Goal: Transaction & Acquisition: Purchase product/service

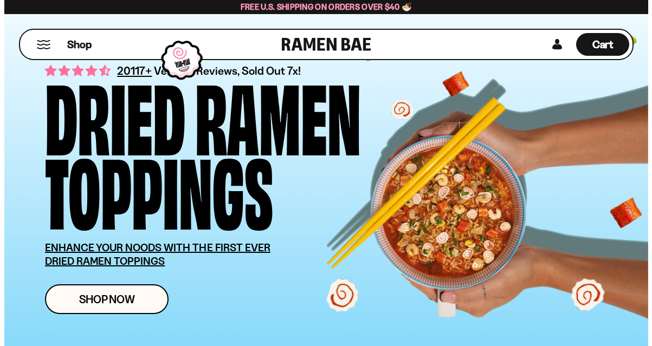
scroll to position [54, 0]
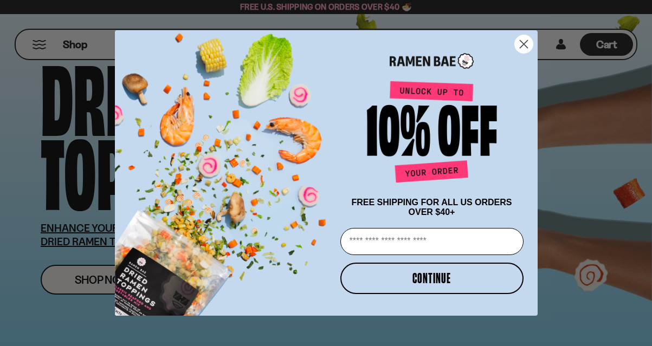
click at [525, 38] on circle "Close dialog" at bounding box center [523, 44] width 18 height 18
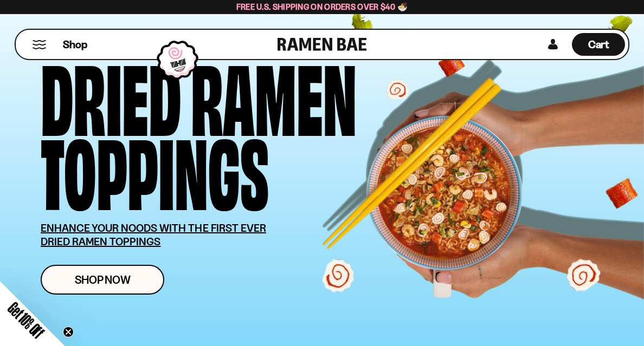
click at [38, 48] on button "Mobile Menu Trigger" at bounding box center [39, 44] width 15 height 9
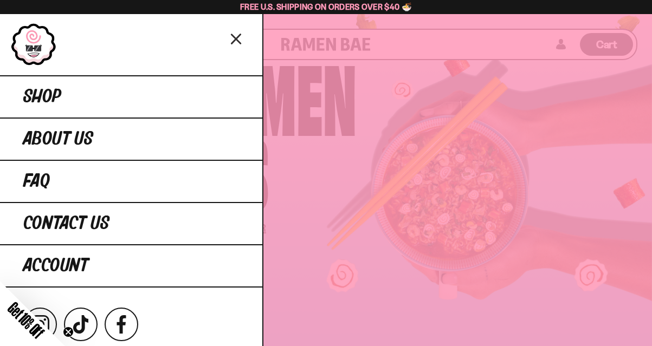
click at [38, 48] on link at bounding box center [34, 44] width 46 height 43
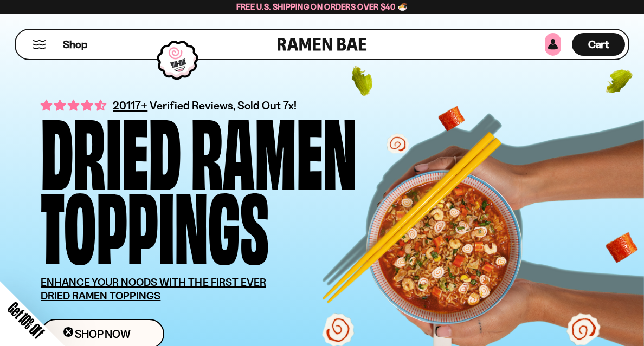
click at [549, 47] on link at bounding box center [553, 44] width 16 height 23
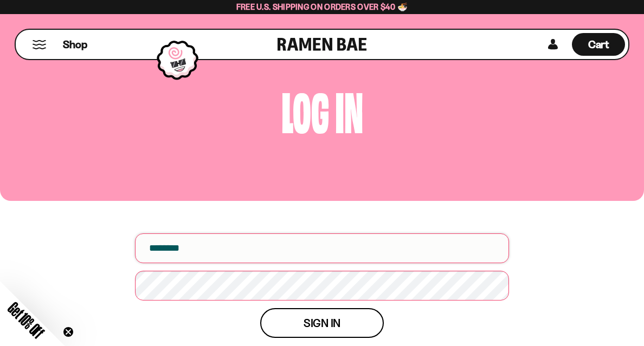
click at [332, 251] on input "email" at bounding box center [322, 249] width 374 height 30
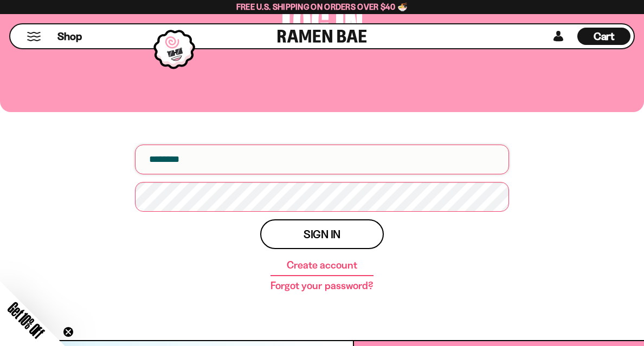
scroll to position [108, 0]
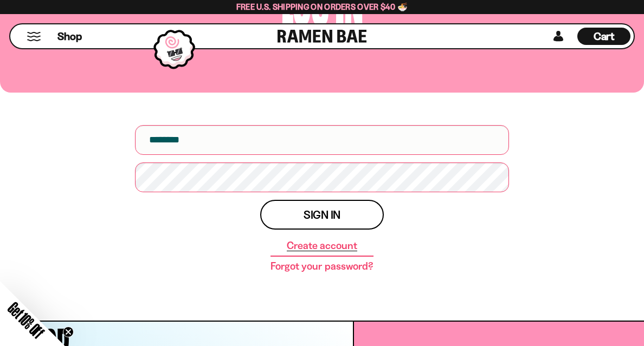
click at [316, 243] on link "Create account" at bounding box center [322, 246] width 70 height 11
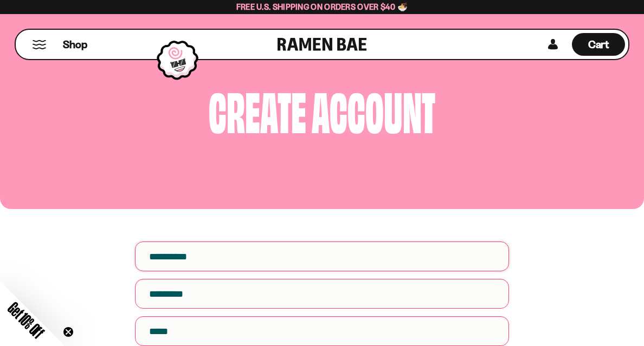
click at [308, 261] on input "First name" at bounding box center [322, 257] width 374 height 30
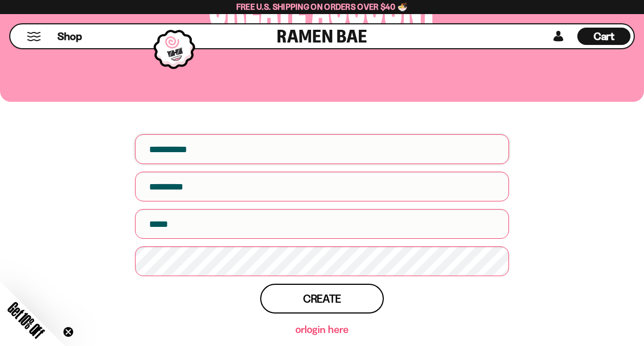
scroll to position [108, 0]
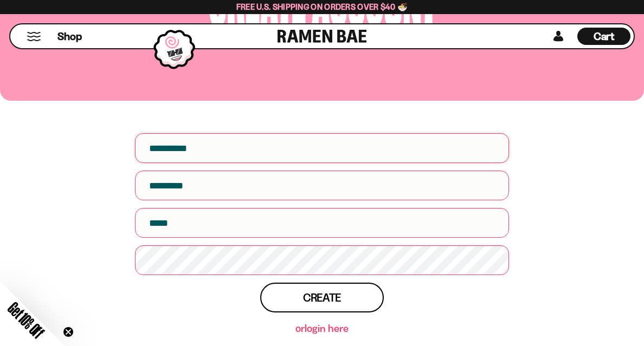
click at [255, 156] on input "First name" at bounding box center [322, 148] width 374 height 30
type input "*****"
type input "*******"
type input "**********"
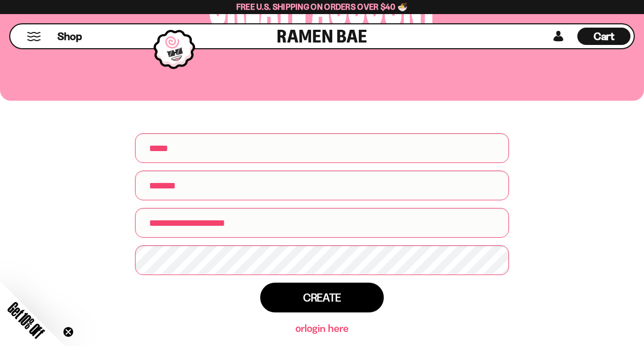
click at [298, 293] on button "Create" at bounding box center [322, 298] width 124 height 30
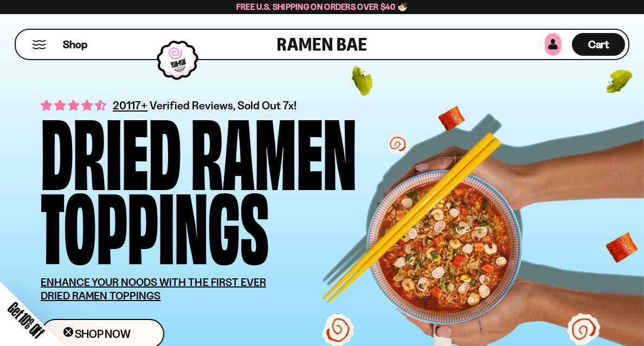
type input "**********"
click at [552, 48] on link at bounding box center [553, 44] width 16 height 23
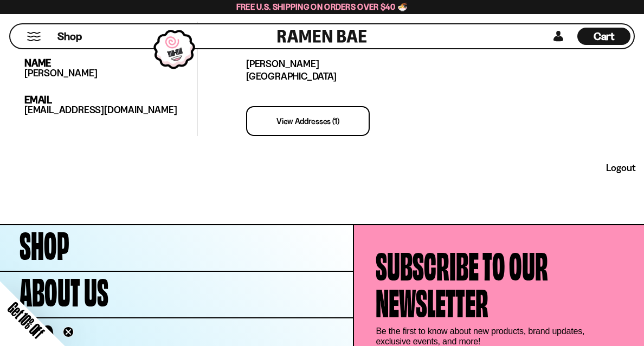
scroll to position [271, 0]
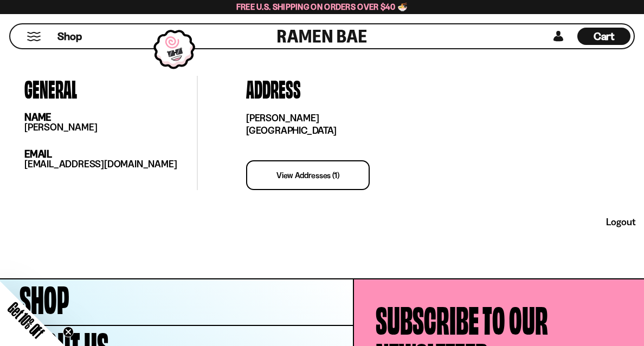
type input "**********"
click at [318, 181] on link "view addresses (1)" at bounding box center [308, 175] width 124 height 30
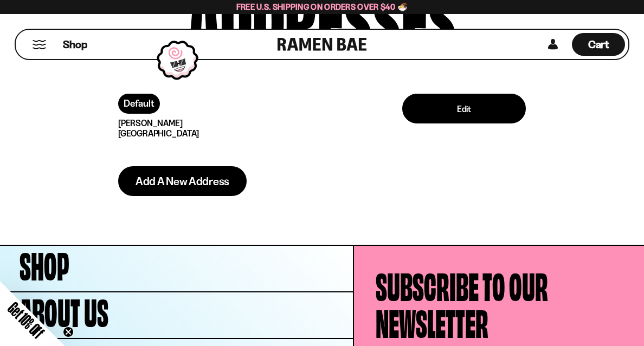
scroll to position [54, 0]
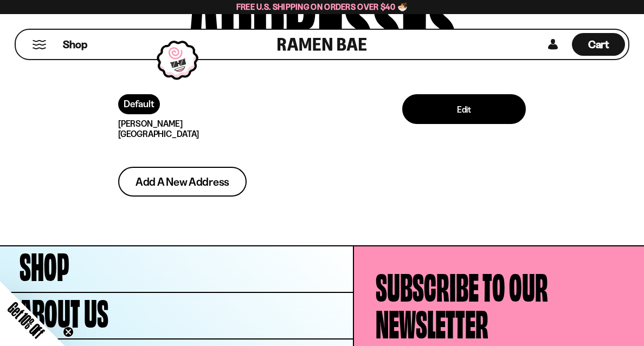
type input "**********"
click at [220, 183] on span "Add a new address" at bounding box center [183, 181] width 94 height 11
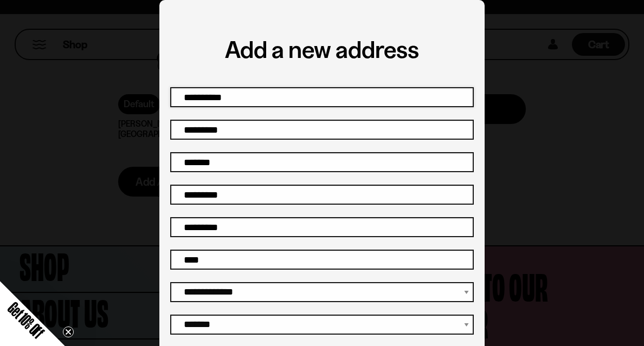
click at [269, 96] on input "First name" at bounding box center [322, 97] width 304 height 20
type input "*******"
type input "********"
type input "**********"
type input "*****"
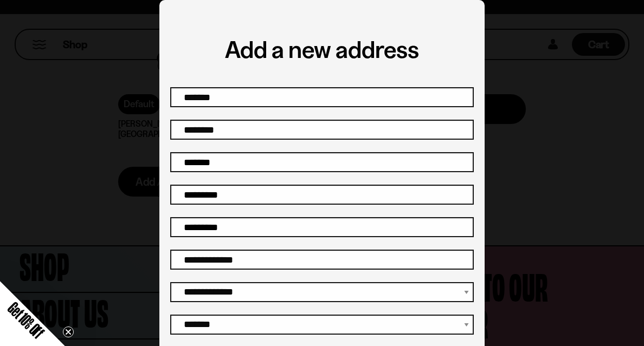
type input "**********"
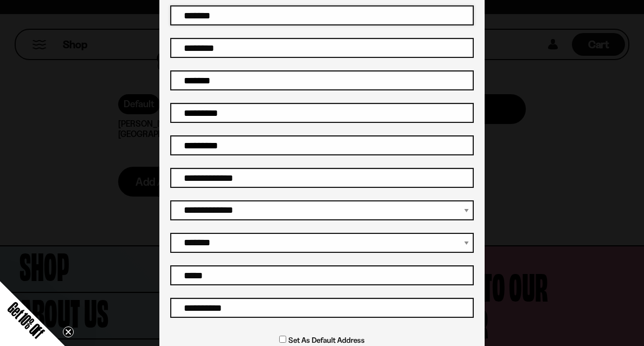
scroll to position [143, 0]
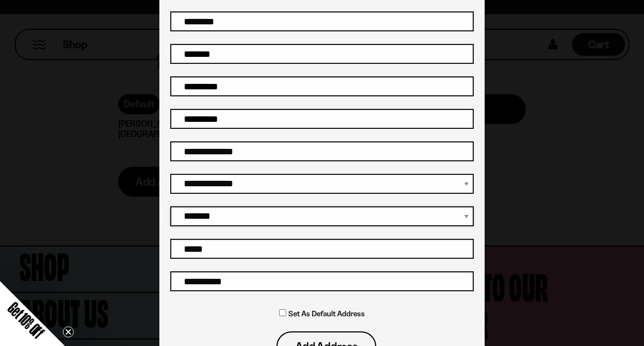
click at [461, 216] on select "**********" at bounding box center [322, 217] width 304 height 20
select select "********"
click at [170, 207] on select "**********" at bounding box center [322, 217] width 304 height 20
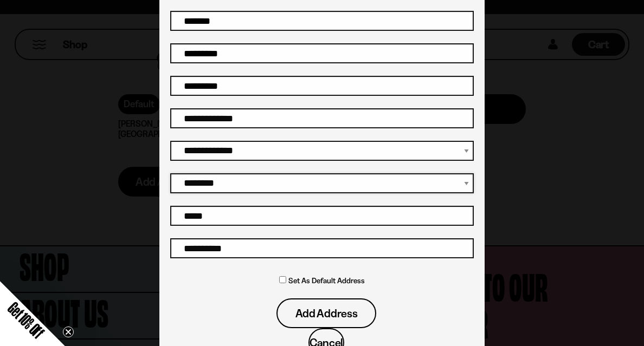
scroll to position [214, 0]
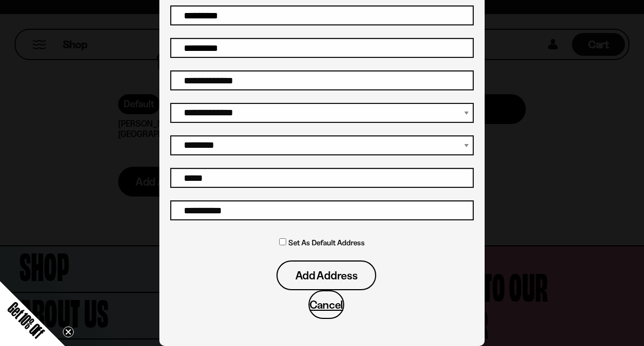
click at [275, 243] on div "Set as default address" at bounding box center [322, 247] width 304 height 28
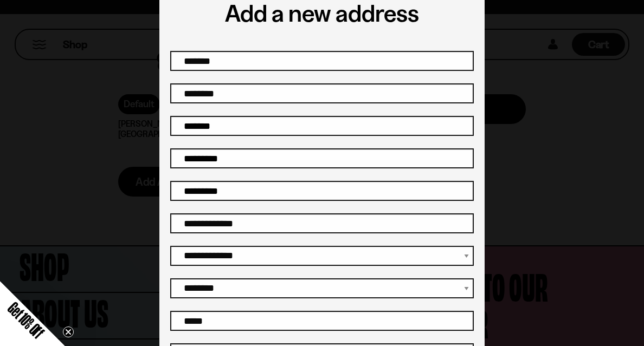
scroll to position [51, 0]
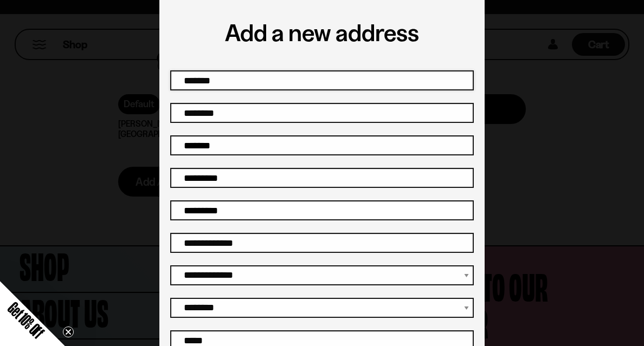
drag, startPoint x: 230, startPoint y: 79, endPoint x: 169, endPoint y: 82, distance: 61.3
click at [170, 82] on input "*******" at bounding box center [322, 80] width 304 height 20
type input "*****"
click at [126, 183] on div "**********" at bounding box center [322, 173] width 644 height 346
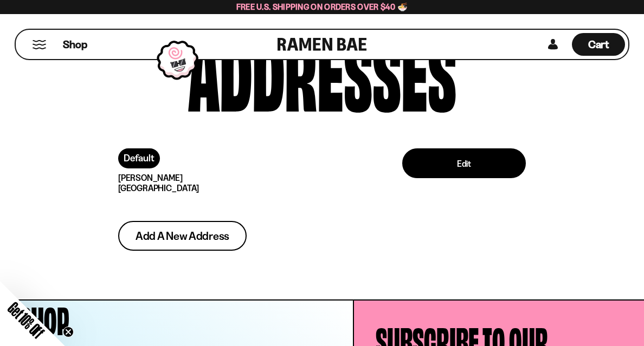
scroll to position [54, 0]
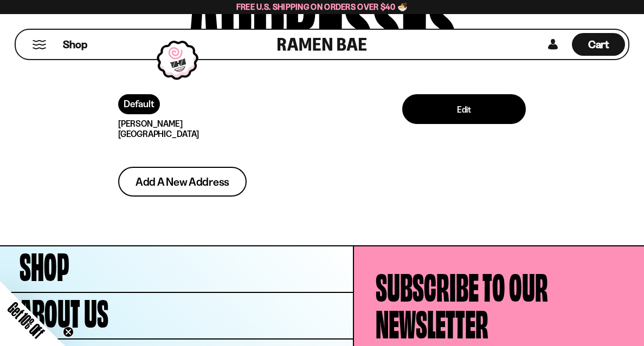
click at [163, 184] on span "Add a new address" at bounding box center [183, 181] width 94 height 11
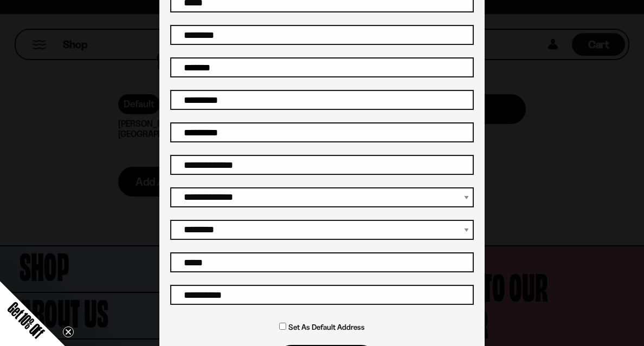
scroll to position [143, 0]
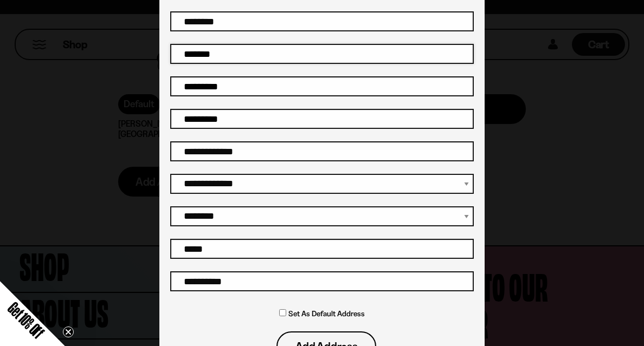
click at [248, 57] on input "Company" at bounding box center [322, 54] width 304 height 20
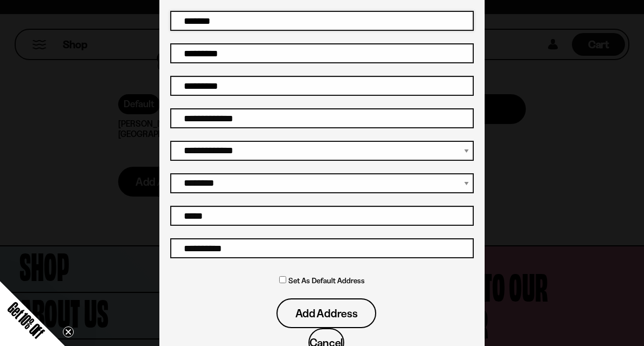
scroll to position [214, 0]
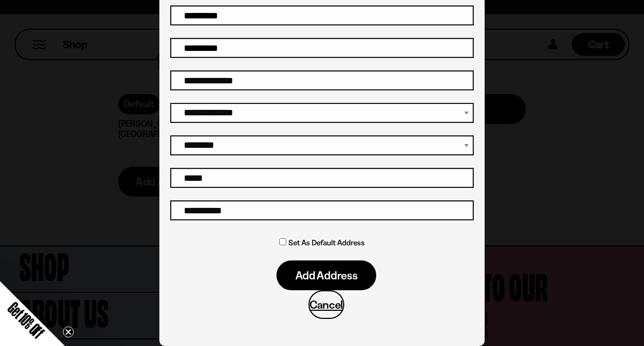
click at [288, 280] on button "Add address" at bounding box center [326, 276] width 100 height 30
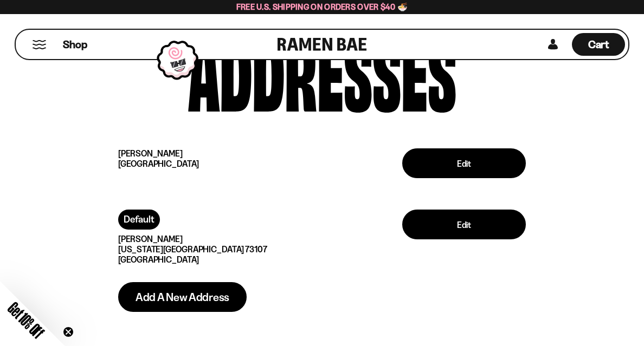
type input "**********"
click at [44, 48] on button "Mobile Menu Trigger" at bounding box center [39, 44] width 15 height 9
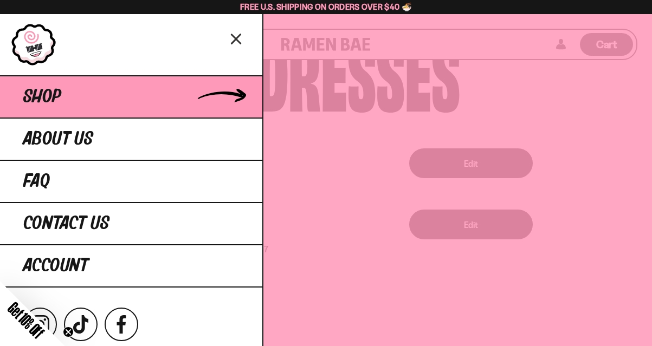
click at [66, 93] on link "Shop" at bounding box center [131, 96] width 262 height 42
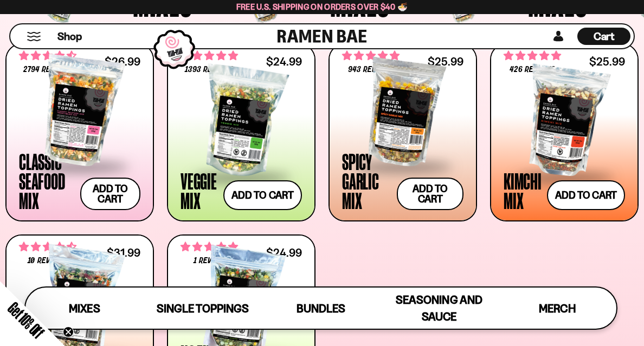
scroll to position [379, 0]
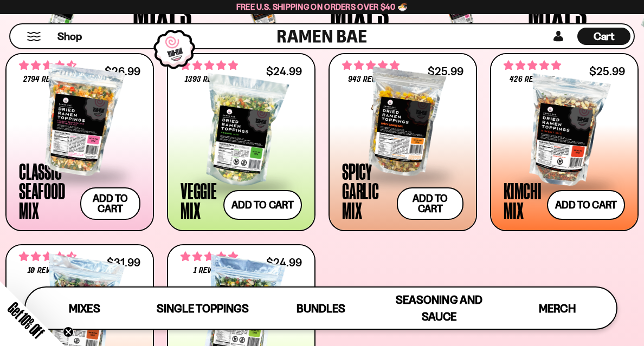
type input "**********"
click at [399, 136] on div at bounding box center [402, 121] width 121 height 108
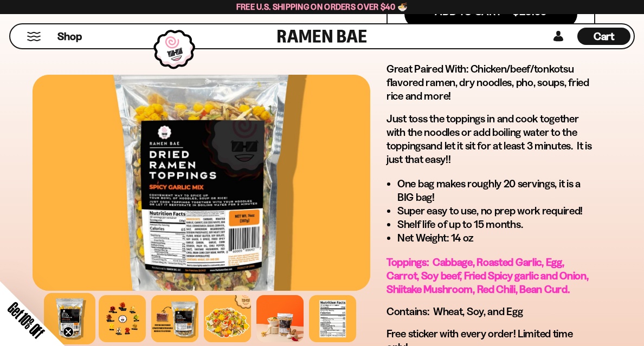
scroll to position [759, 0]
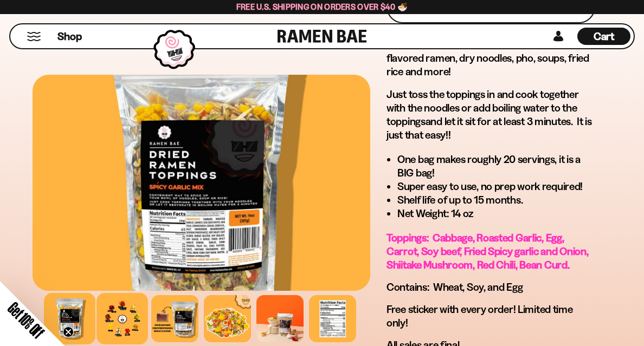
type input "**********"
click at [122, 327] on div at bounding box center [123, 319] width 52 height 52
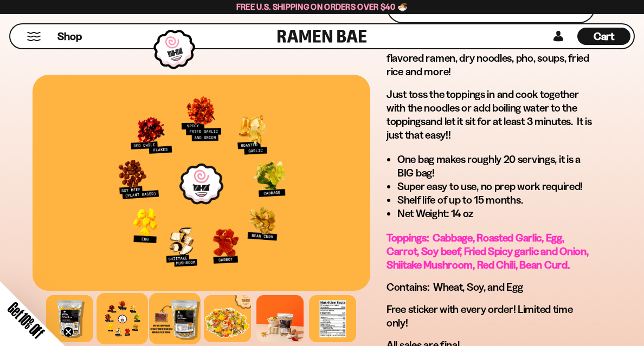
click at [165, 319] on div at bounding box center [176, 319] width 52 height 52
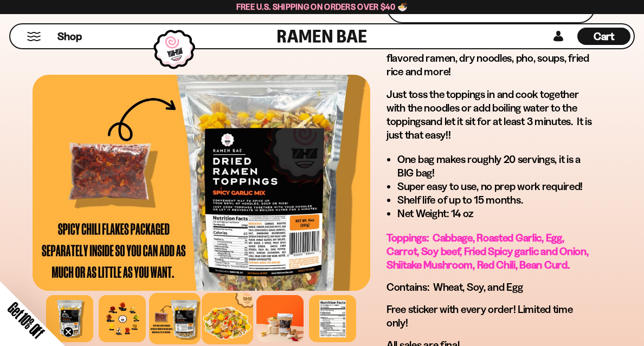
click at [208, 317] on div at bounding box center [228, 319] width 52 height 52
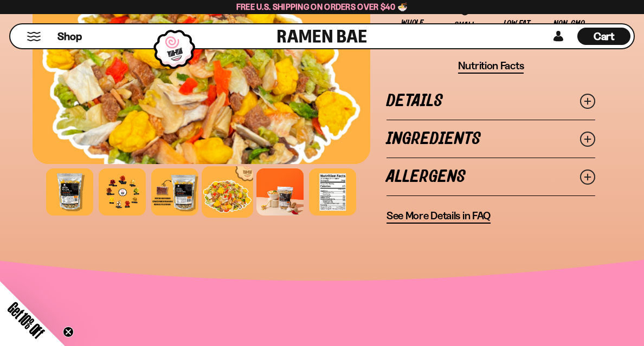
scroll to position [1138, 0]
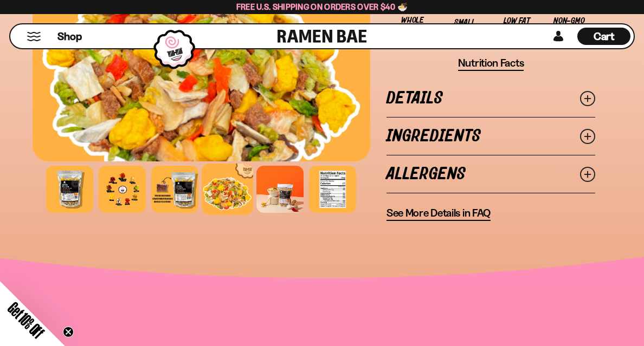
click at [443, 126] on link "Ingredients" at bounding box center [491, 136] width 209 height 37
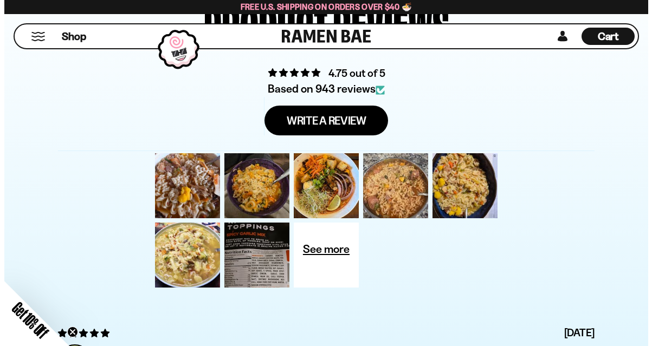
scroll to position [3849, 0]
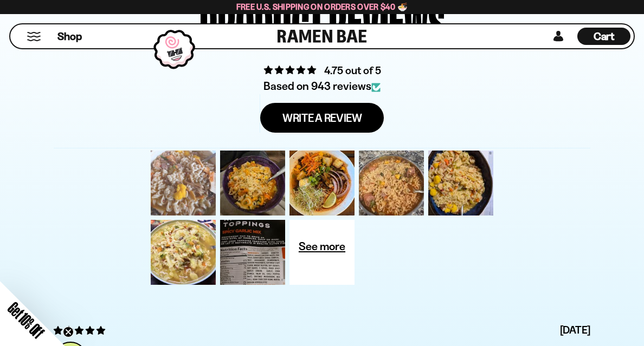
click at [189, 185] on div at bounding box center [183, 183] width 69 height 69
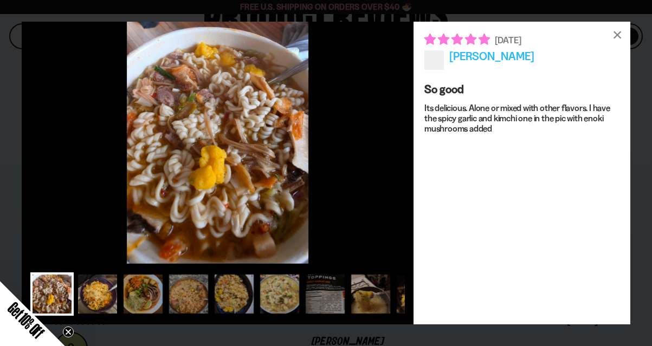
click at [87, 292] on div at bounding box center [97, 294] width 43 height 43
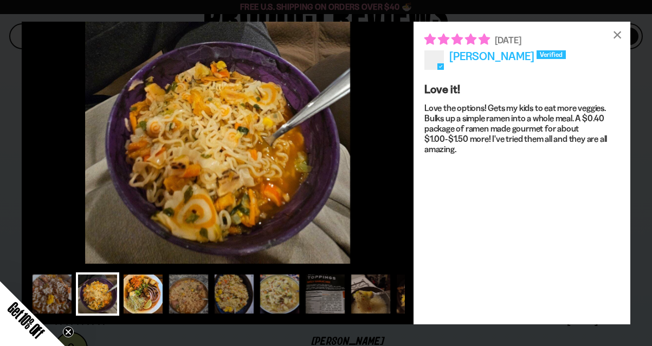
click at [133, 293] on div at bounding box center [142, 294] width 43 height 43
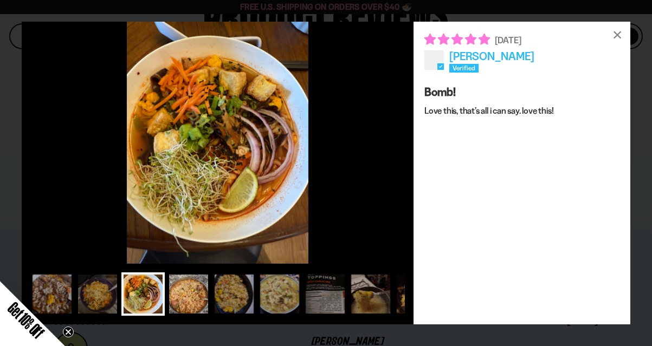
click at [182, 298] on div at bounding box center [188, 294] width 43 height 43
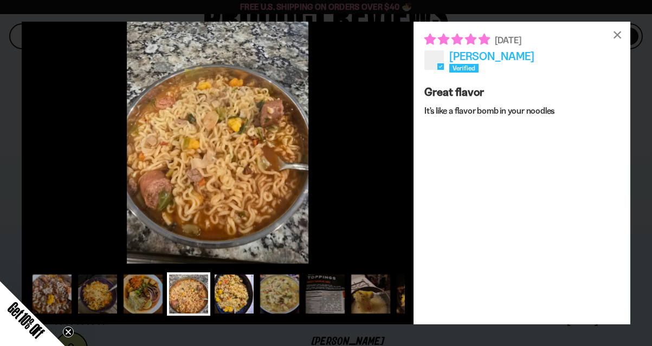
click at [226, 298] on div at bounding box center [234, 294] width 43 height 43
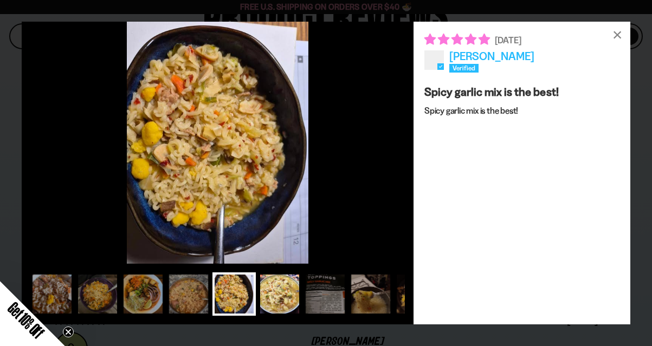
click at [275, 298] on div at bounding box center [279, 294] width 43 height 43
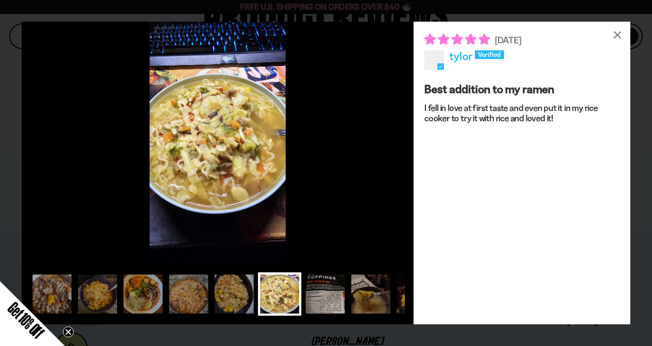
click at [323, 298] on div at bounding box center [325, 294] width 43 height 43
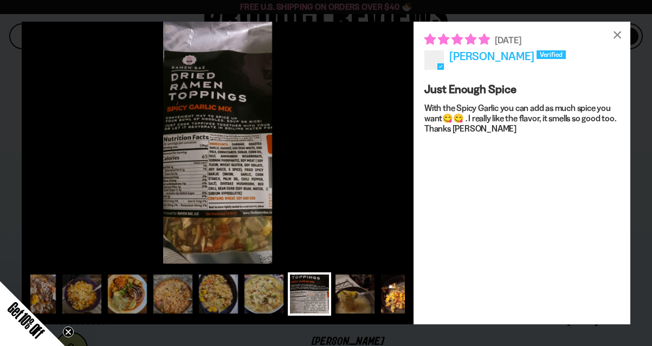
click at [383, 291] on div at bounding box center [400, 294] width 43 height 43
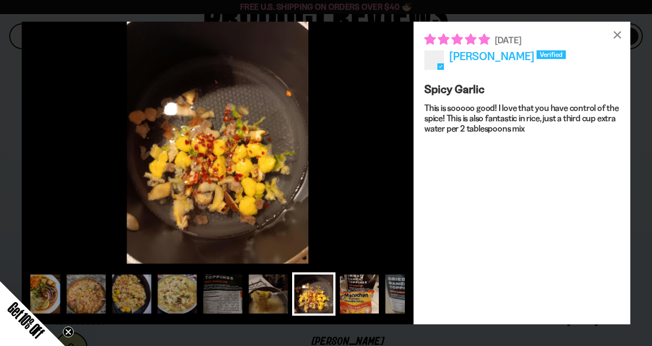
click at [359, 297] on div at bounding box center [359, 294] width 43 height 43
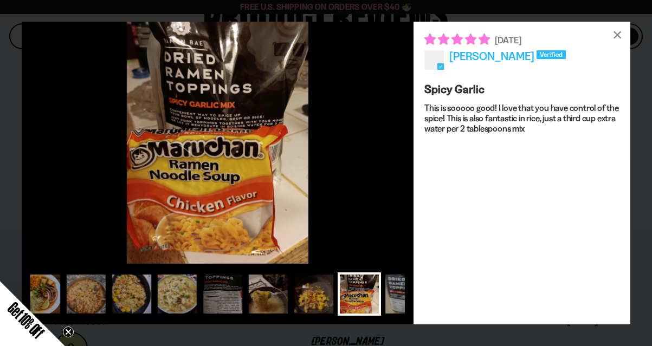
scroll to position [0, 146]
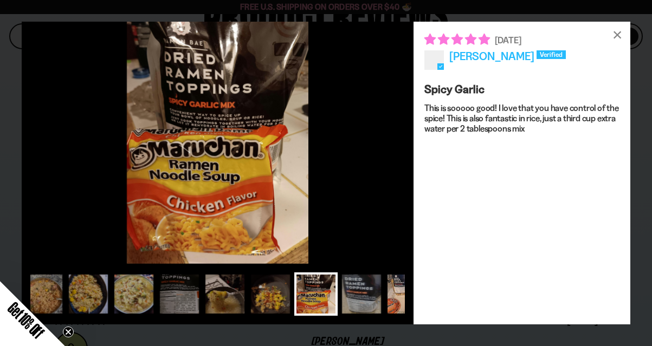
click at [392, 297] on div at bounding box center [406, 294] width 43 height 43
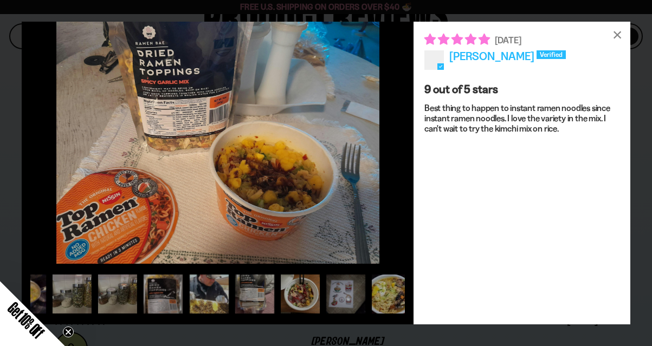
scroll to position [0, 630]
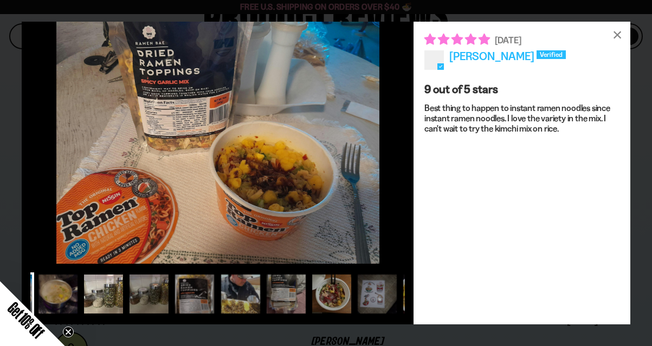
click at [101, 299] on div at bounding box center [103, 294] width 43 height 43
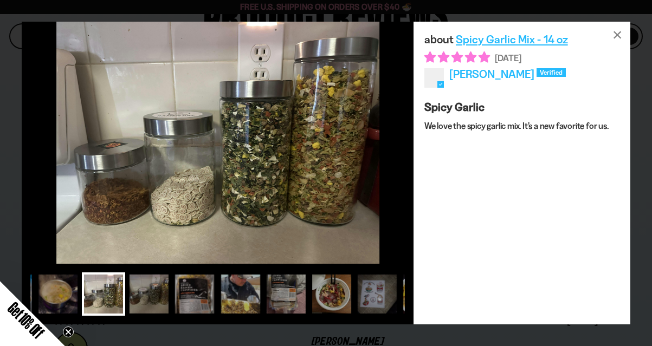
scroll to position [0, 319]
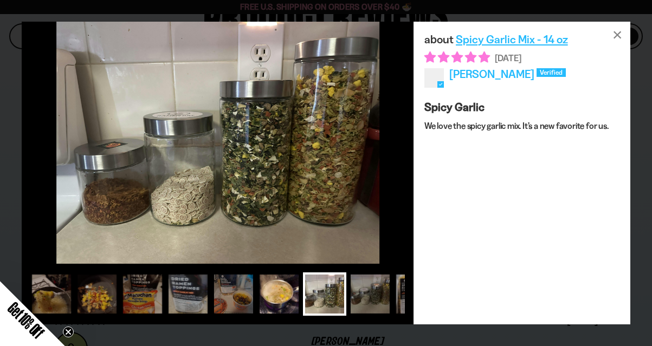
click at [292, 295] on div at bounding box center [279, 294] width 43 height 43
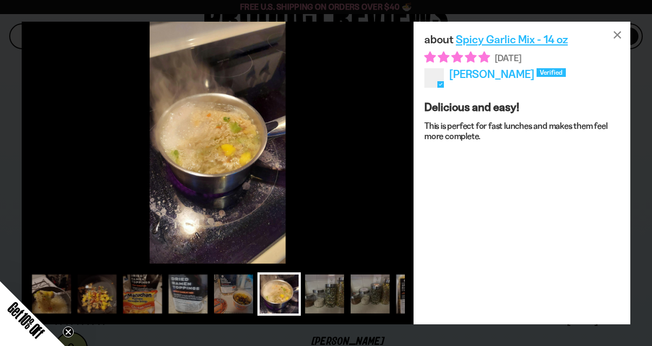
scroll to position [0, 276]
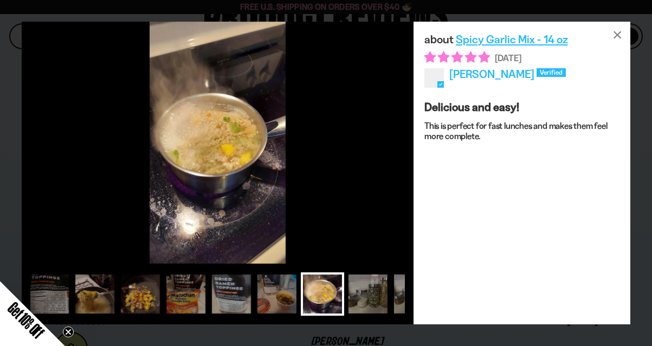
click at [321, 297] on div at bounding box center [322, 294] width 43 height 43
click at [364, 299] on div at bounding box center [367, 294] width 43 height 43
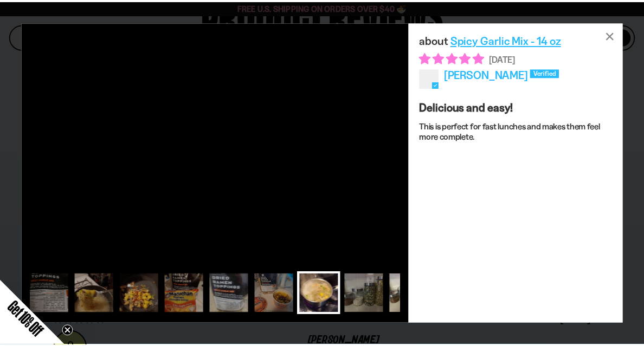
scroll to position [0, 319]
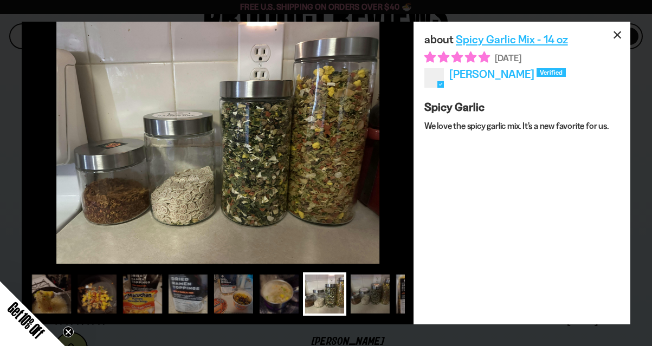
click at [616, 36] on div "×" at bounding box center [617, 35] width 26 height 26
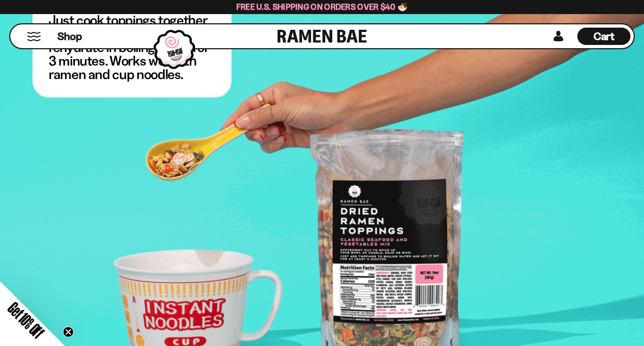
scroll to position [2331, 0]
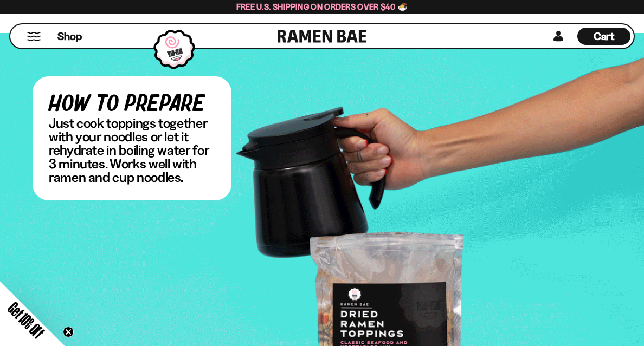
click at [33, 37] on button "Mobile Menu Trigger" at bounding box center [34, 36] width 15 height 9
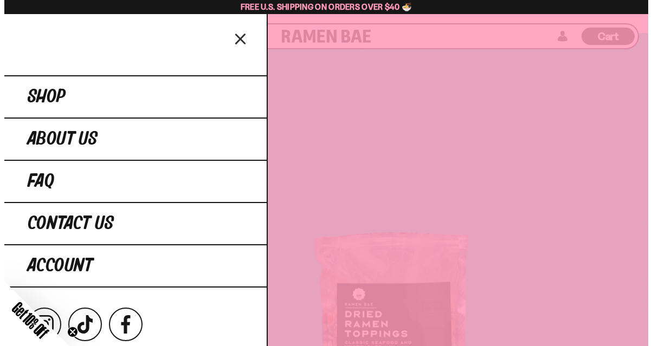
scroll to position [2287, 0]
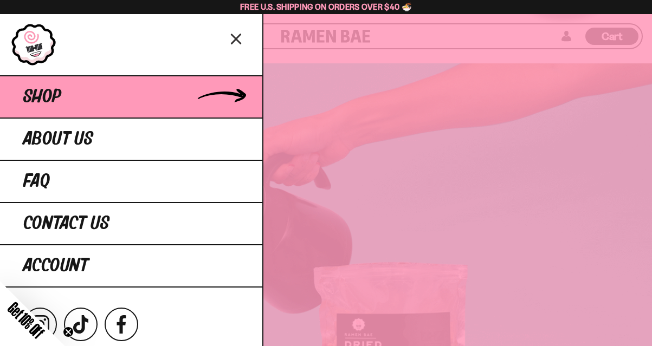
click at [48, 100] on span "Shop" at bounding box center [42, 97] width 38 height 20
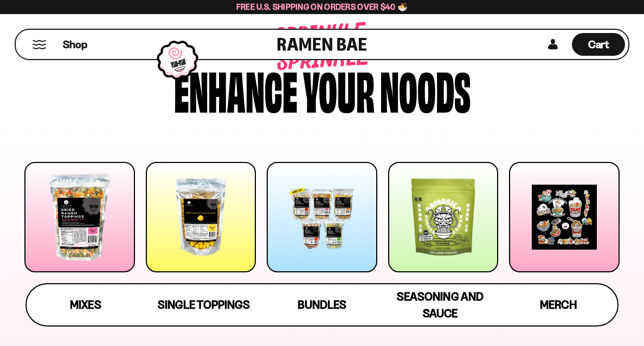
scroll to position [108, 0]
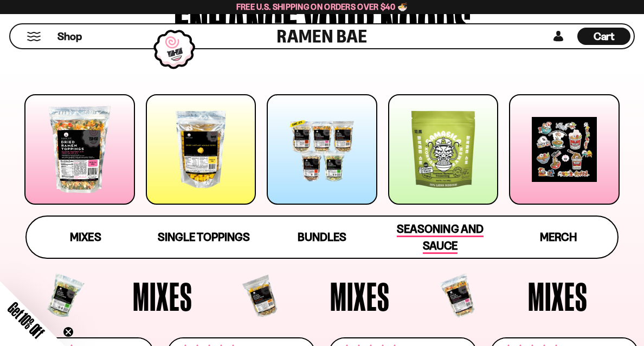
type input "**********"
click at [417, 235] on span "Seasoning and Sauce" at bounding box center [440, 238] width 86 height 32
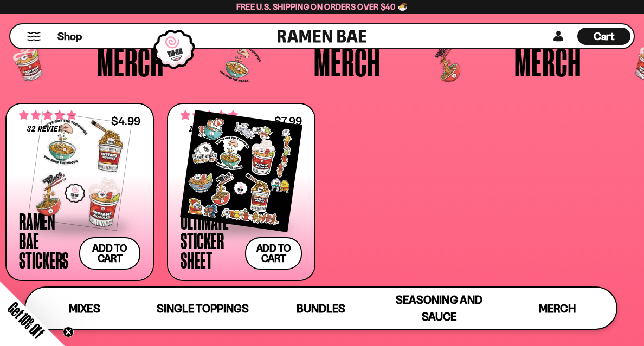
scroll to position [2199, 0]
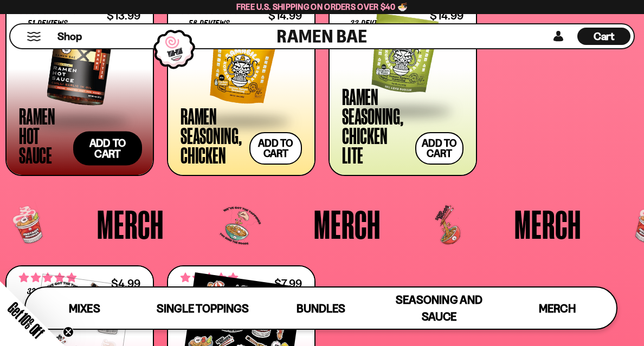
click at [111, 152] on button "Add to cart" at bounding box center [107, 148] width 69 height 34
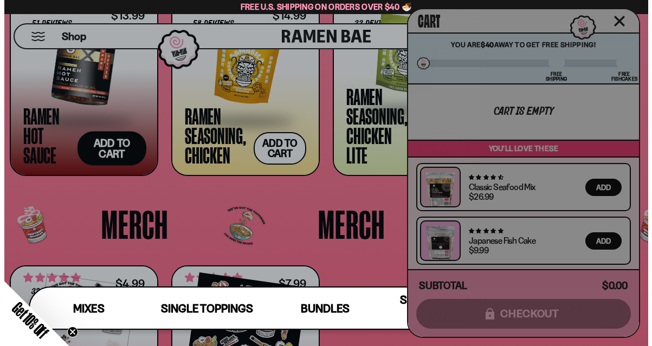
scroll to position [2220, 0]
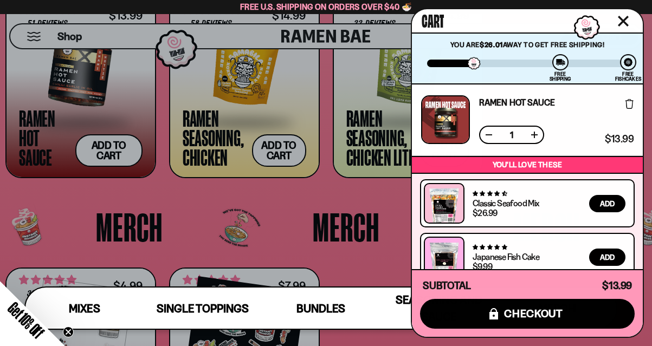
click at [490, 135] on button at bounding box center [489, 135] width 11 height 11
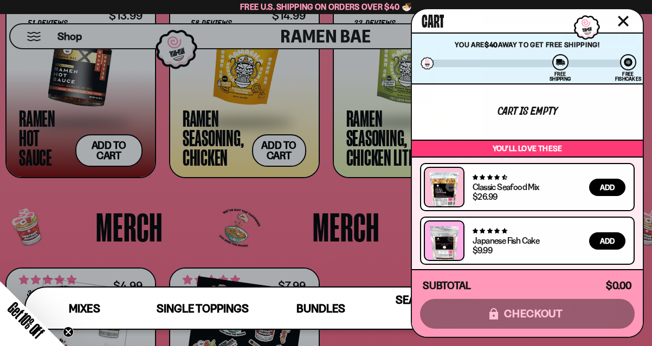
click at [287, 216] on div at bounding box center [326, 173] width 652 height 346
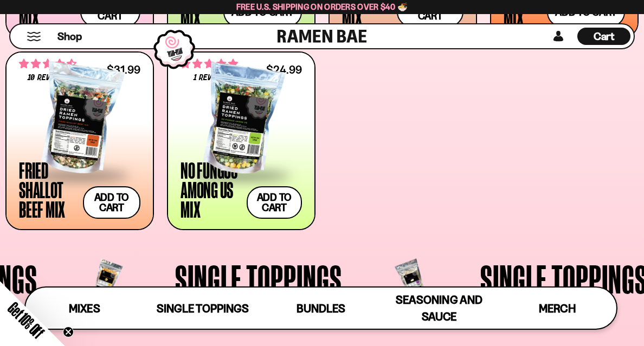
scroll to position [247, 0]
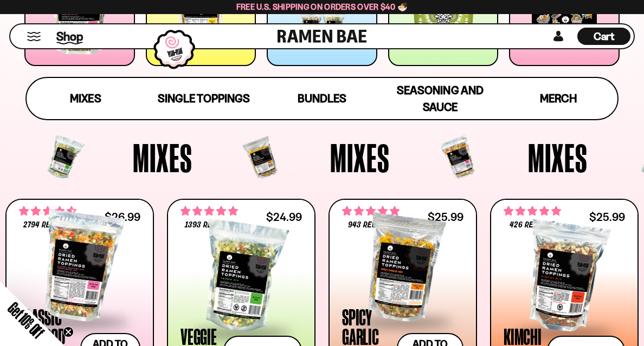
click at [65, 34] on span "Shop" at bounding box center [69, 36] width 27 height 16
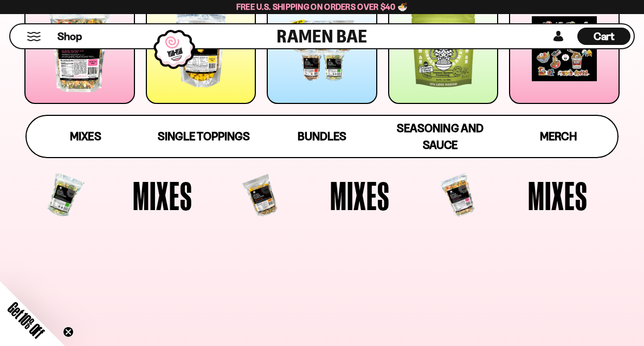
scroll to position [217, 0]
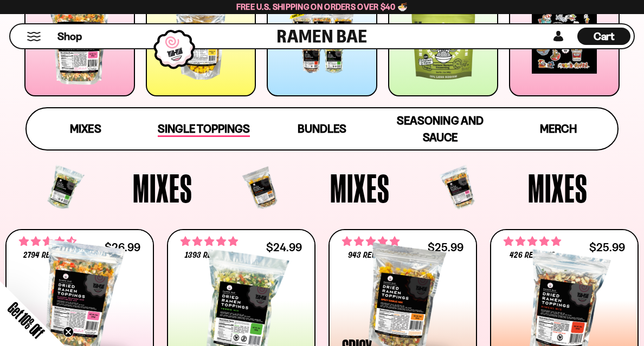
type input "**********"
click at [212, 140] on link "Single Toppings" at bounding box center [204, 128] width 118 height 41
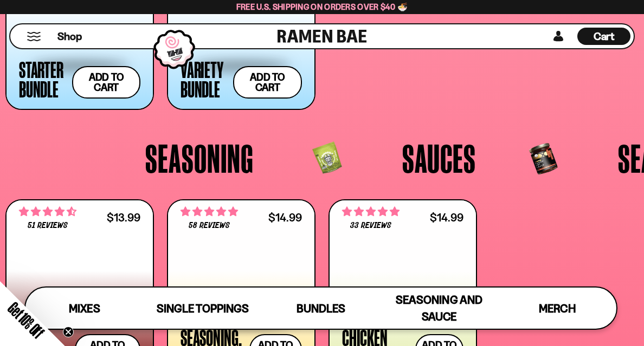
scroll to position [1823, 0]
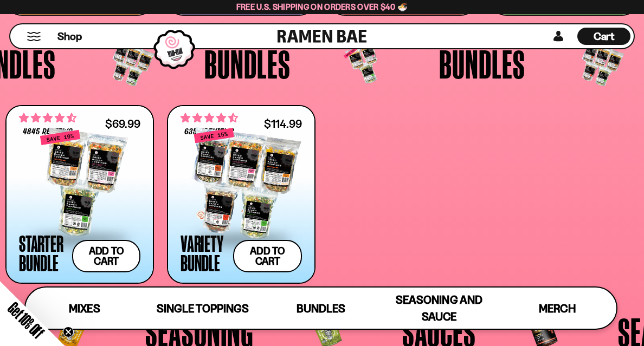
click at [259, 168] on div at bounding box center [241, 184] width 121 height 108
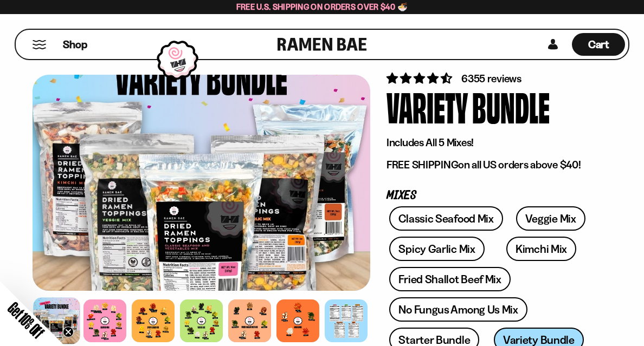
scroll to position [54, 0]
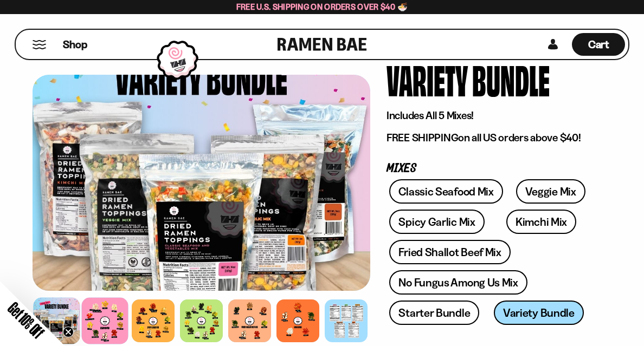
type input "**********"
click at [109, 320] on div at bounding box center [104, 321] width 47 height 47
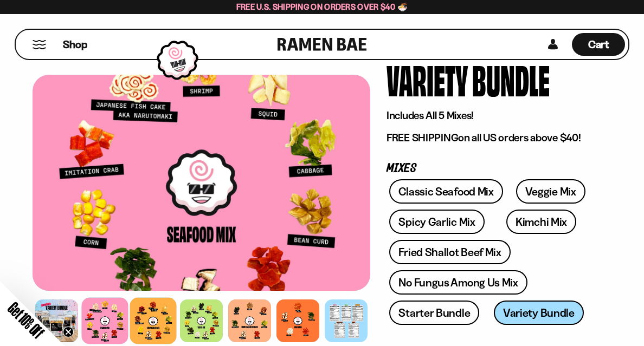
click at [149, 316] on div at bounding box center [153, 321] width 47 height 47
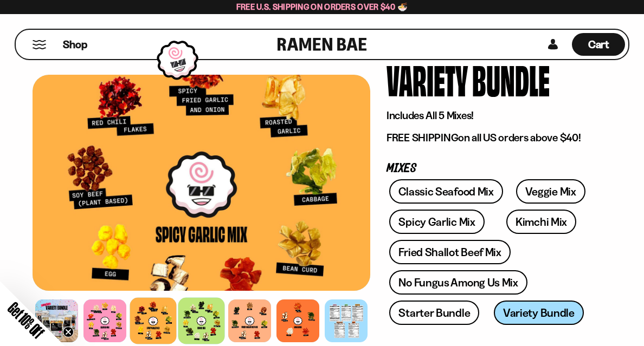
click at [202, 324] on div at bounding box center [201, 321] width 47 height 47
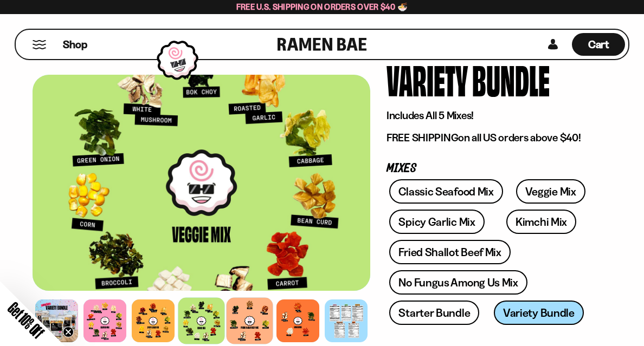
click at [257, 330] on div at bounding box center [249, 321] width 47 height 47
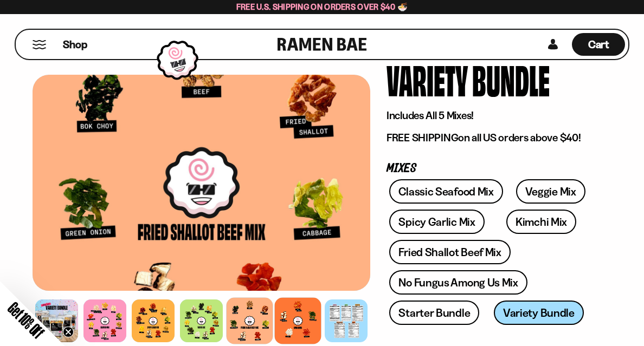
click at [294, 318] on div at bounding box center [297, 321] width 47 height 47
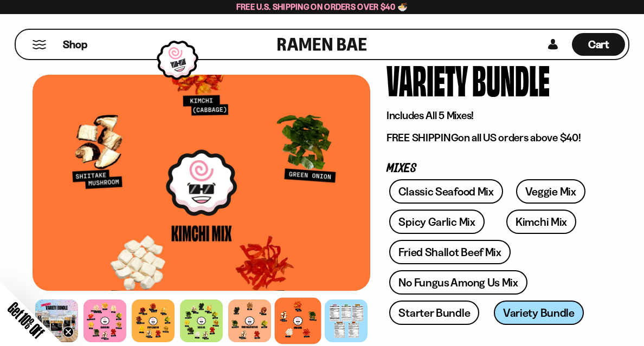
scroll to position [108, 0]
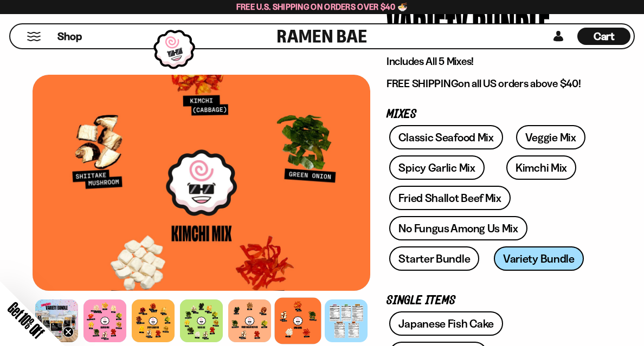
click at [302, 323] on div at bounding box center [297, 321] width 47 height 47
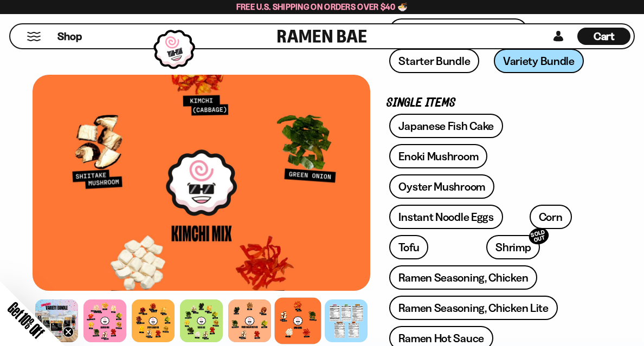
scroll to position [325, 0]
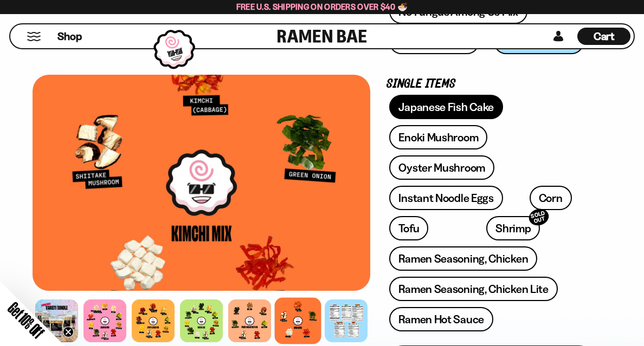
click at [478, 112] on link "Japanese Fish Cake" at bounding box center [446, 107] width 114 height 24
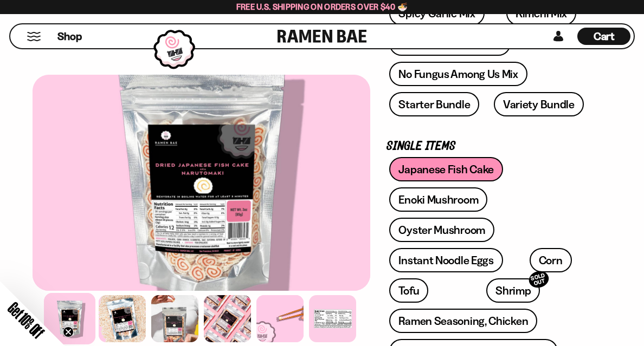
scroll to position [271, 0]
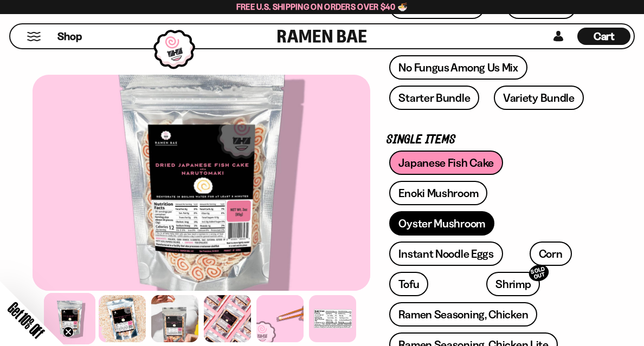
type input "**********"
click at [402, 221] on link "Oyster Mushroom" at bounding box center [441, 223] width 105 height 24
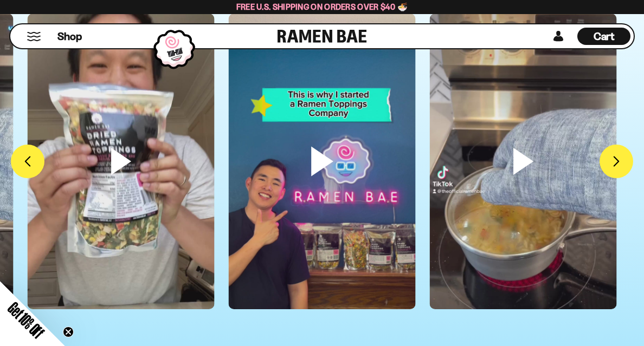
scroll to position [3090, 0]
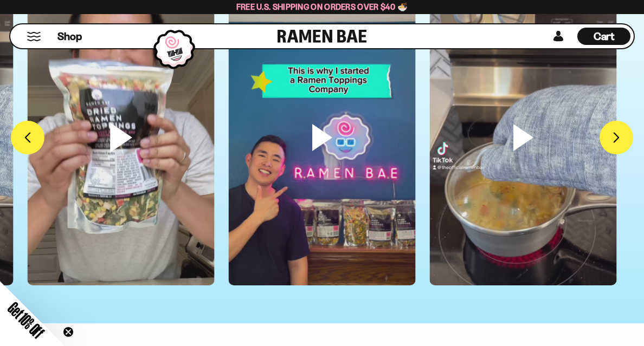
type input "**********"
click at [112, 153] on video at bounding box center [121, 156] width 187 height 332
click at [31, 140] on button "FADCB6FD-DFAB-4417-9F21-029242090B77" at bounding box center [27, 137] width 37 height 37
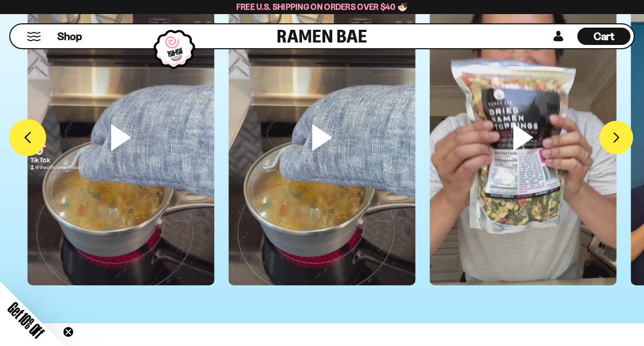
click at [31, 140] on button "FADCB6FD-DFAB-4417-9F21-029242090B77" at bounding box center [27, 137] width 37 height 37
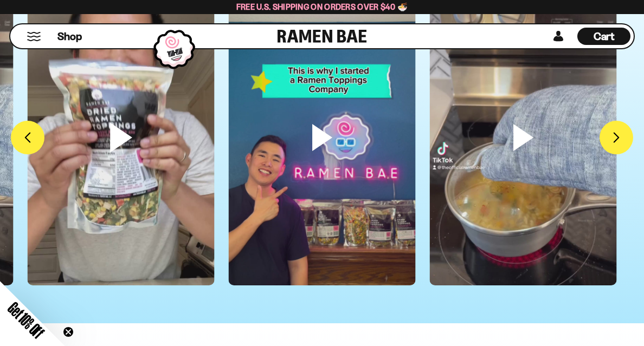
click at [114, 143] on video at bounding box center [121, 156] width 187 height 332
click at [116, 141] on video at bounding box center [121, 156] width 187 height 332
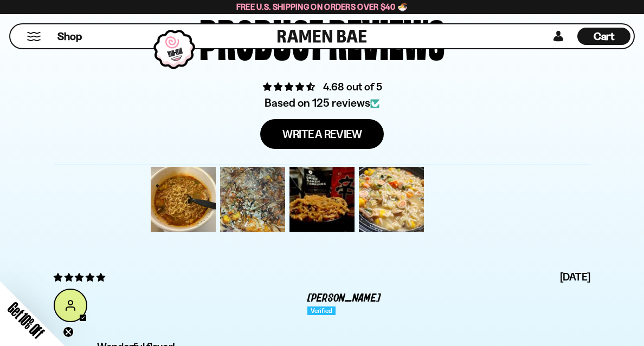
scroll to position [3469, 0]
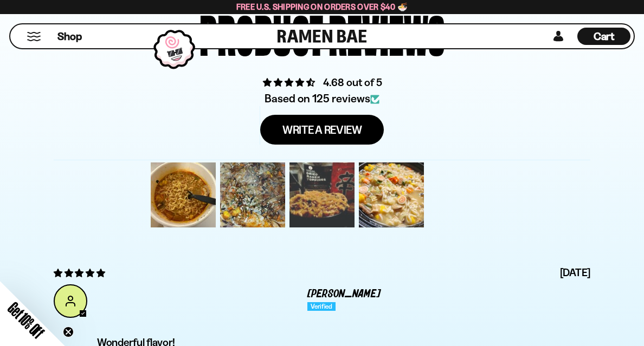
click at [315, 202] on div at bounding box center [321, 194] width 69 height 69
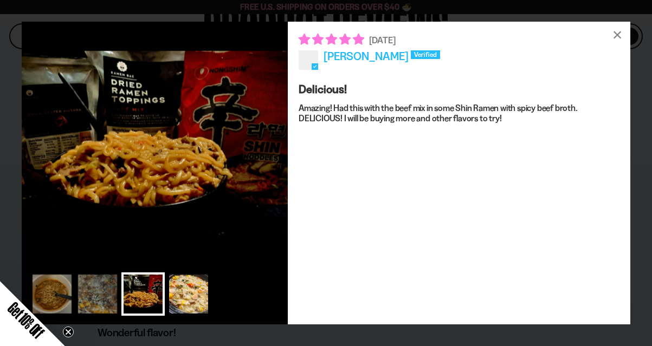
click at [197, 288] on div at bounding box center [188, 294] width 43 height 43
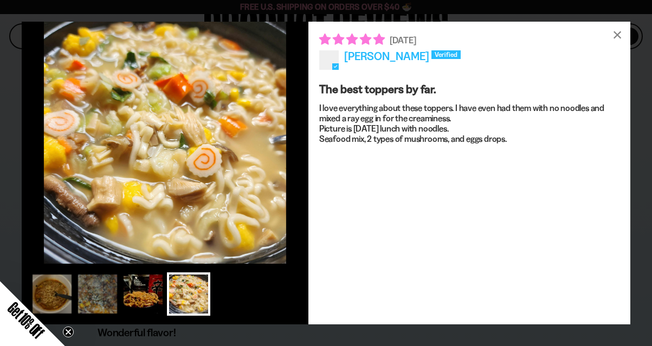
click at [155, 300] on div at bounding box center [142, 294] width 43 height 43
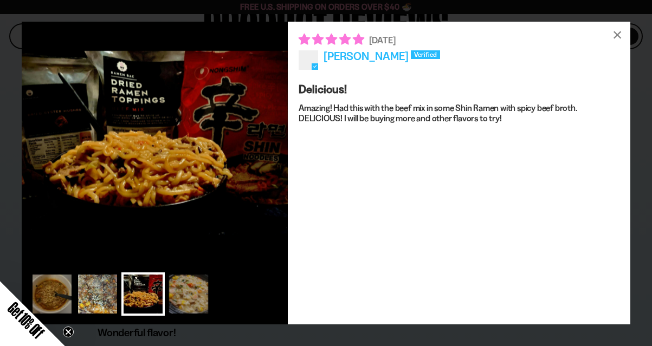
click at [108, 304] on div at bounding box center [97, 294] width 43 height 43
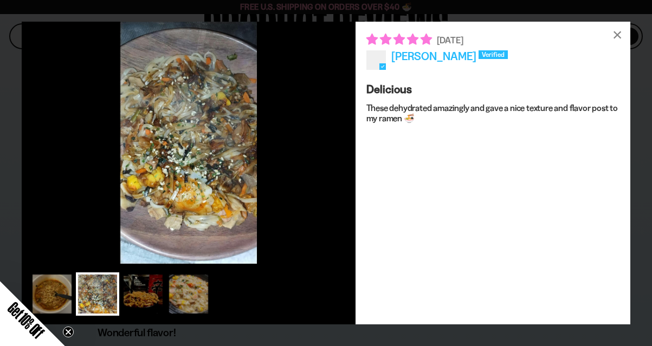
click at [46, 295] on div "Get 10% Off Close teaser" at bounding box center [32, 313] width 65 height 65
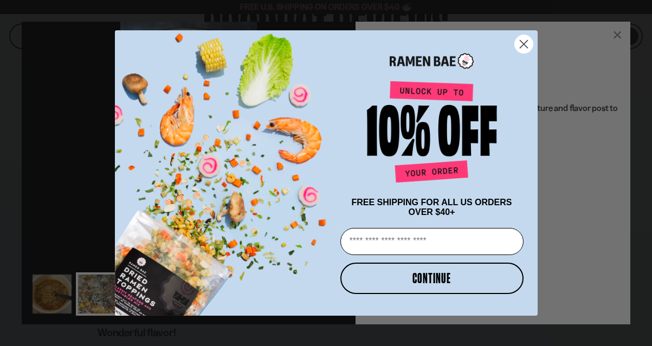
click at [527, 40] on circle "Close dialog" at bounding box center [523, 44] width 18 height 18
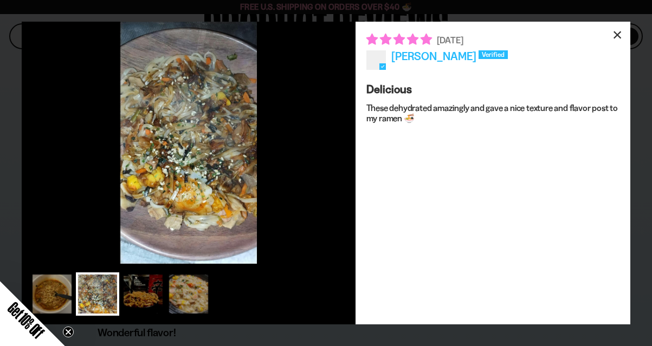
click at [619, 35] on div "×" at bounding box center [617, 35] width 26 height 26
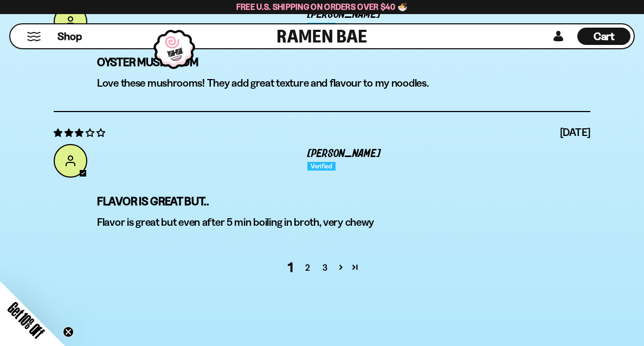
scroll to position [4120, 0]
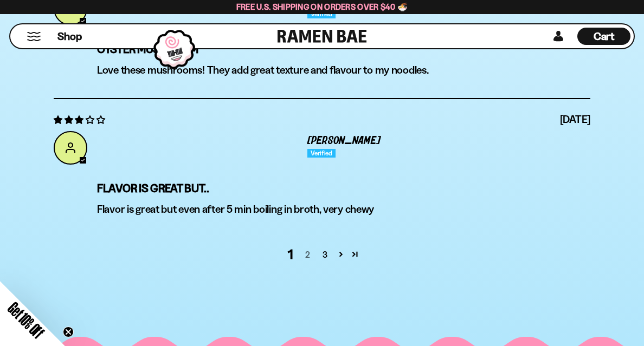
click at [308, 255] on link "2" at bounding box center [307, 254] width 17 height 13
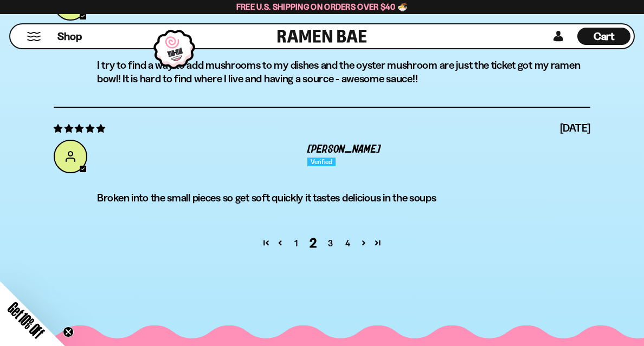
scroll to position [4264, 0]
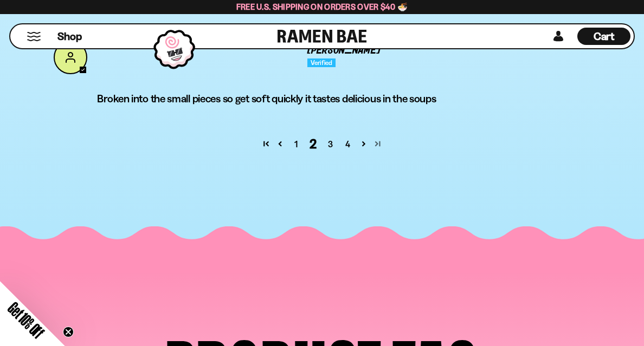
click at [377, 145] on link "Page 25" at bounding box center [378, 144] width 14 height 14
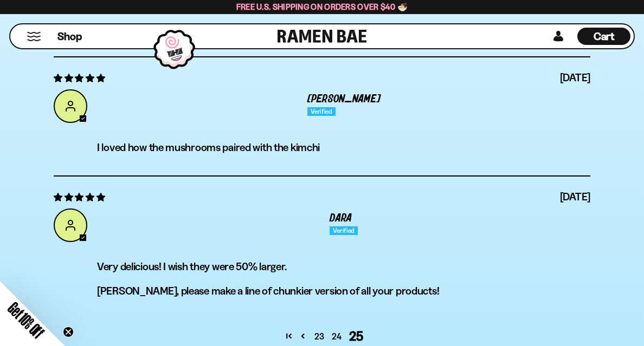
scroll to position [4047, 0]
